Goal: Navigation & Orientation: Go to known website

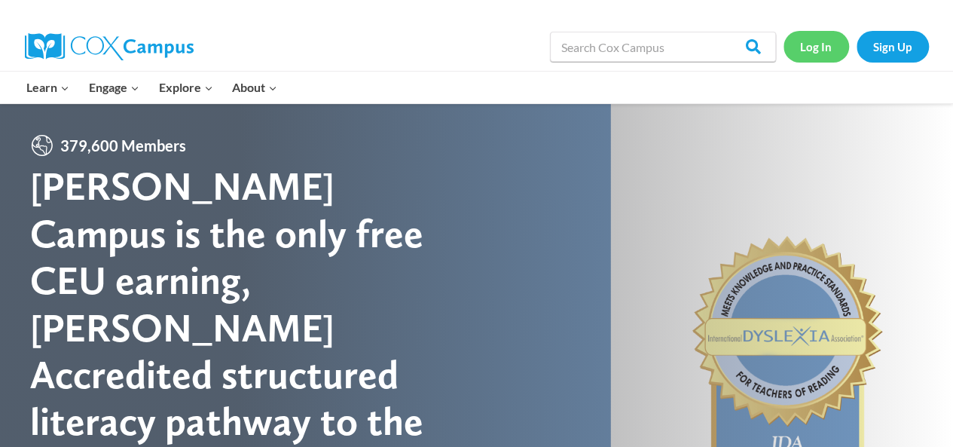
click at [817, 49] on link "Log In" at bounding box center [816, 46] width 66 height 31
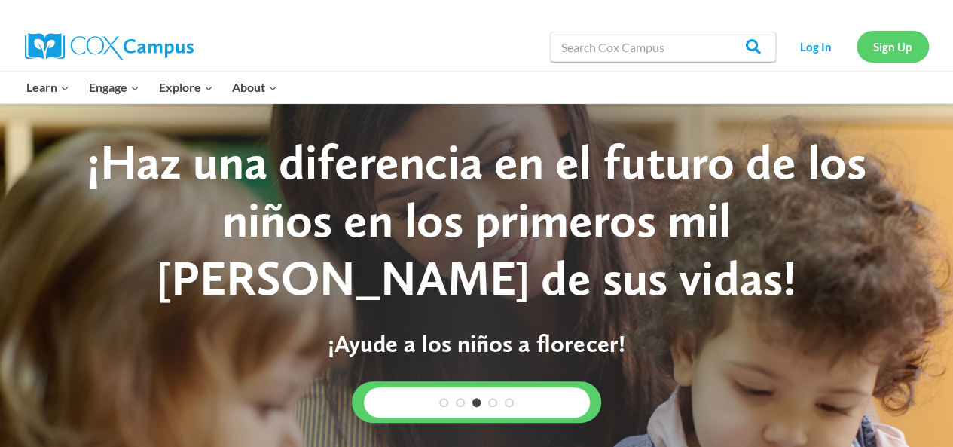
click at [896, 46] on link "Sign Up" at bounding box center [893, 46] width 72 height 31
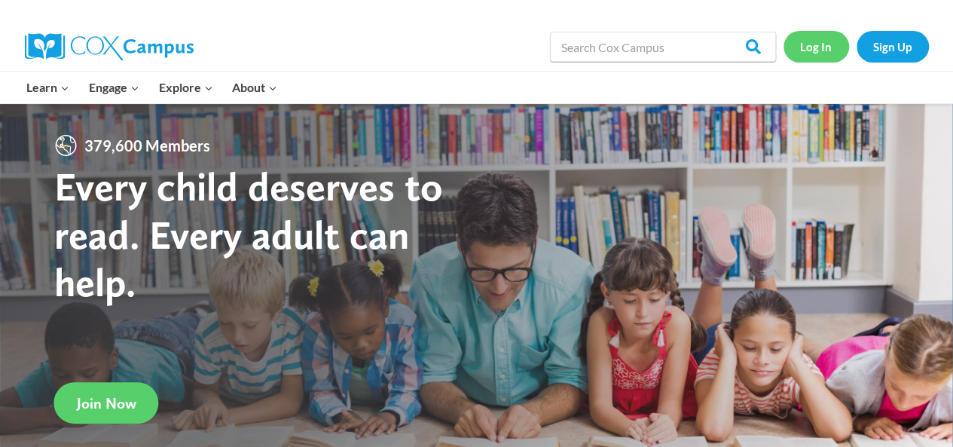
click at [809, 37] on link "Log In" at bounding box center [816, 46] width 66 height 31
